Goal: Transaction & Acquisition: Purchase product/service

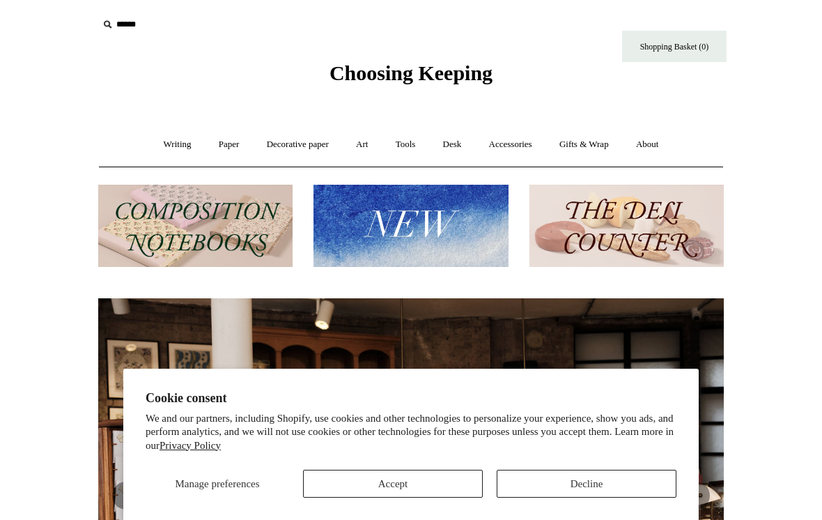
click at [602, 479] on button "Decline" at bounding box center [587, 483] width 180 height 28
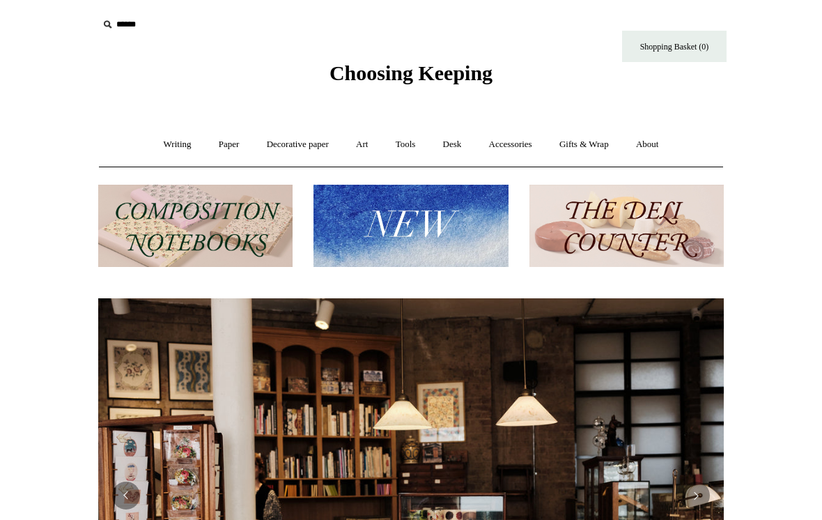
click at [157, 153] on link "Writing +" at bounding box center [177, 144] width 53 height 37
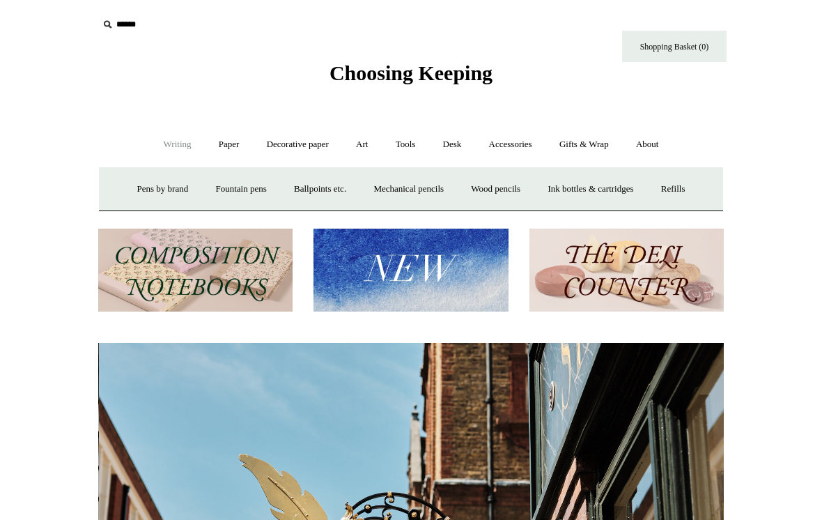
scroll to position [0, 625]
click at [634, 205] on link "Ink bottles & cartridges +" at bounding box center [590, 189] width 111 height 37
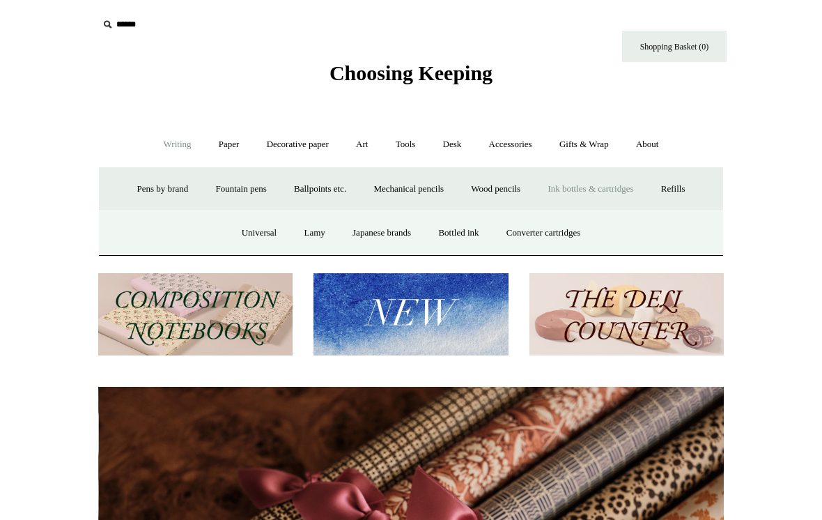
scroll to position [0, 1251]
click at [468, 233] on link "Bottled ink" at bounding box center [458, 233] width 65 height 37
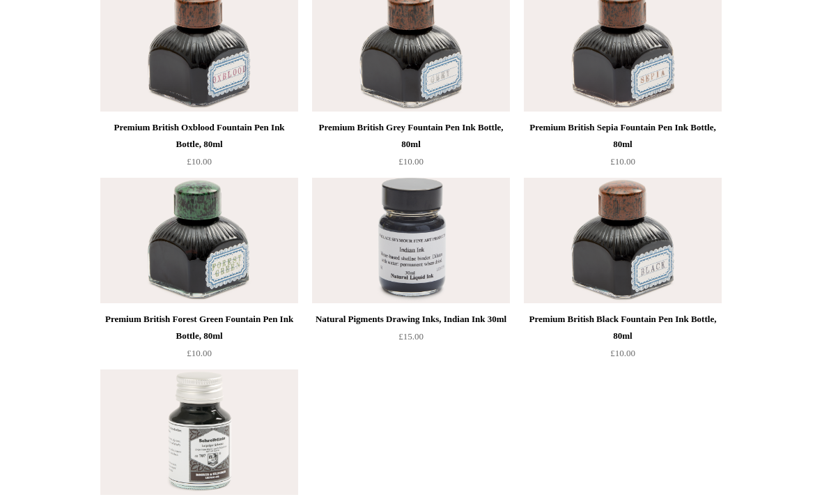
scroll to position [5329, 0]
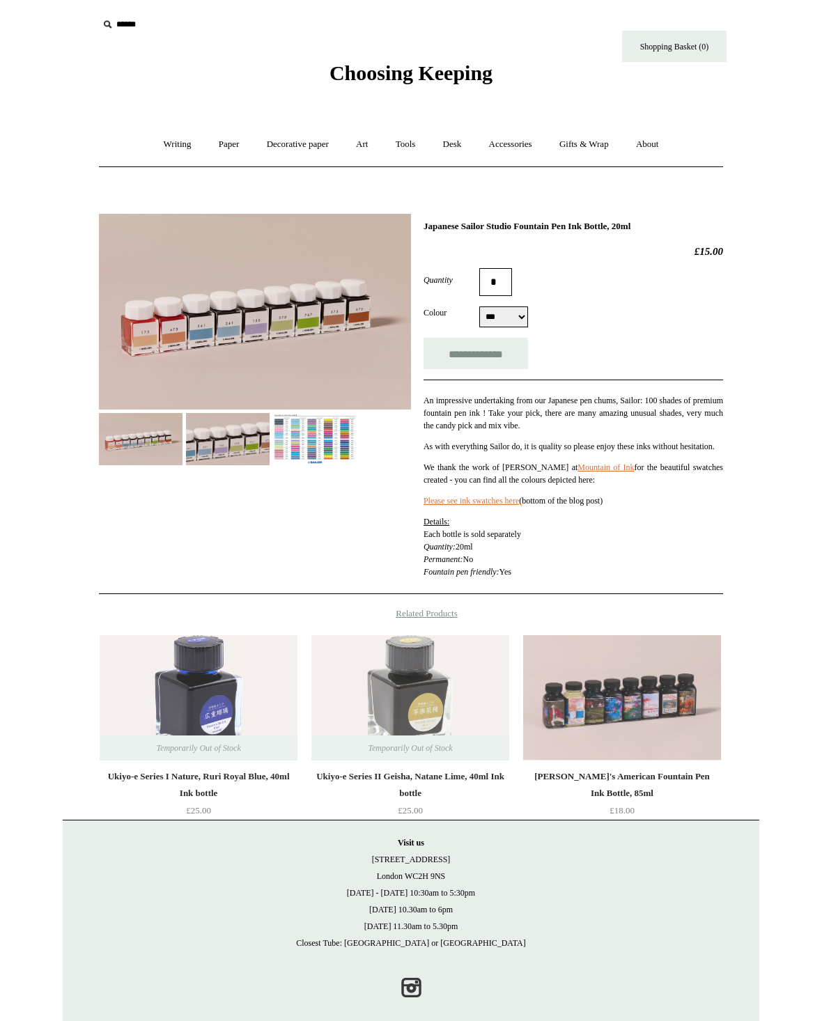
select select "***"
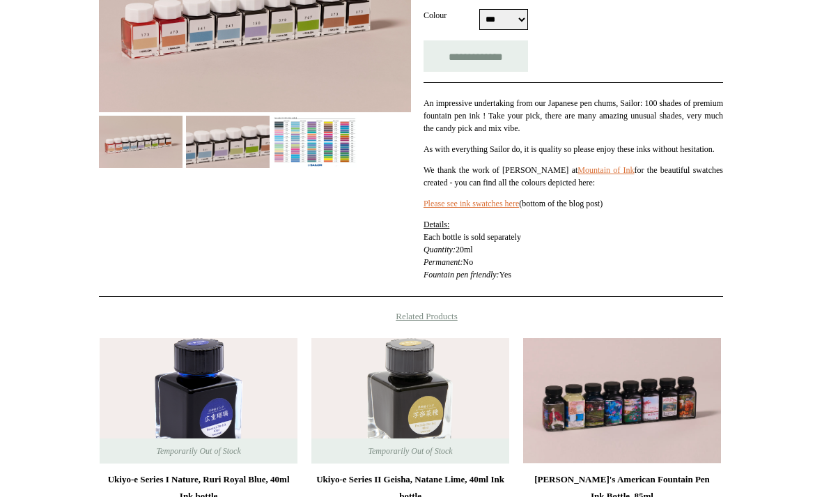
scroll to position [297, 0]
click at [310, 141] on img at bounding box center [315, 142] width 84 height 52
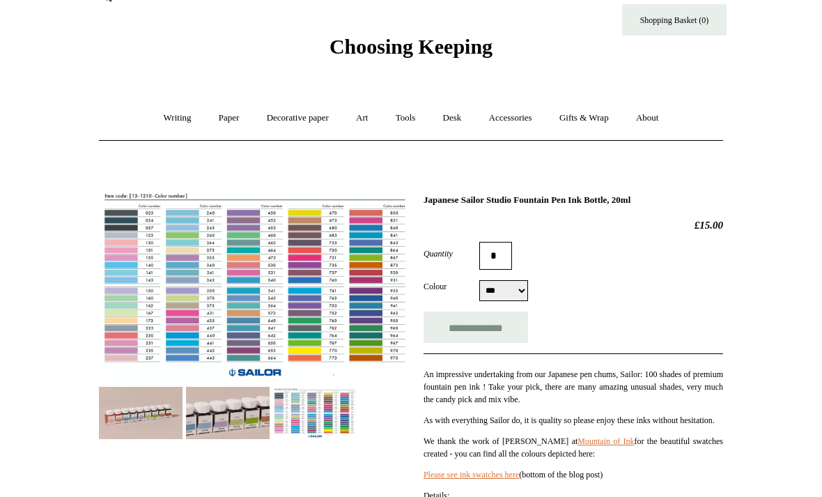
scroll to position [0, 0]
